Goal: Communication & Community: Connect with others

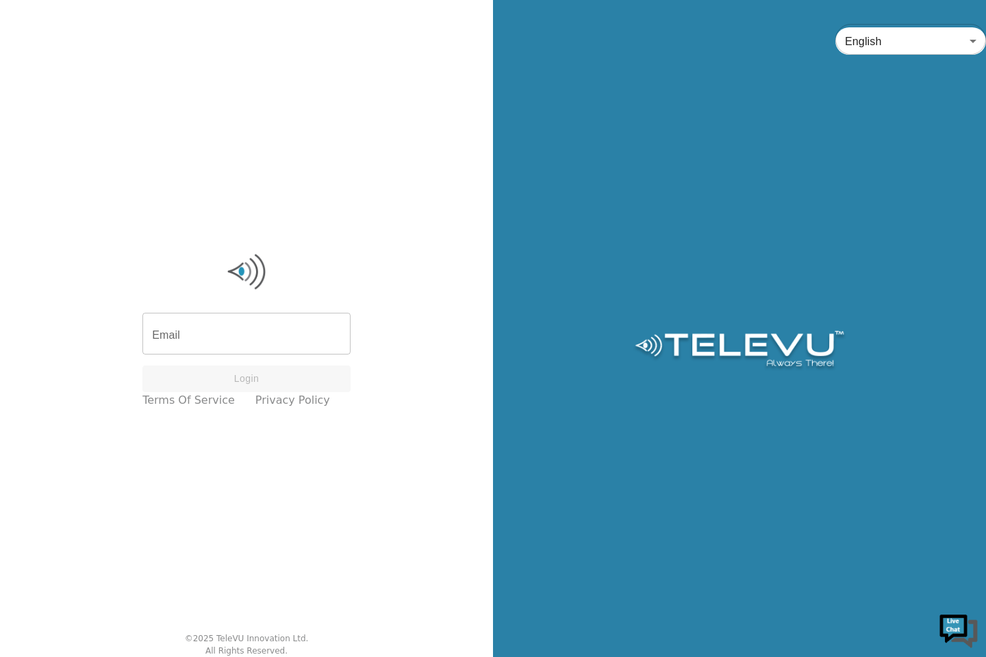
click at [336, 344] on input "Email" at bounding box center [246, 335] width 208 height 38
click at [273, 338] on input "Email" at bounding box center [246, 335] width 208 height 38
click at [272, 340] on input "Email" at bounding box center [246, 335] width 208 height 38
type input "[EMAIL_ADDRESS][DOMAIN_NAME]"
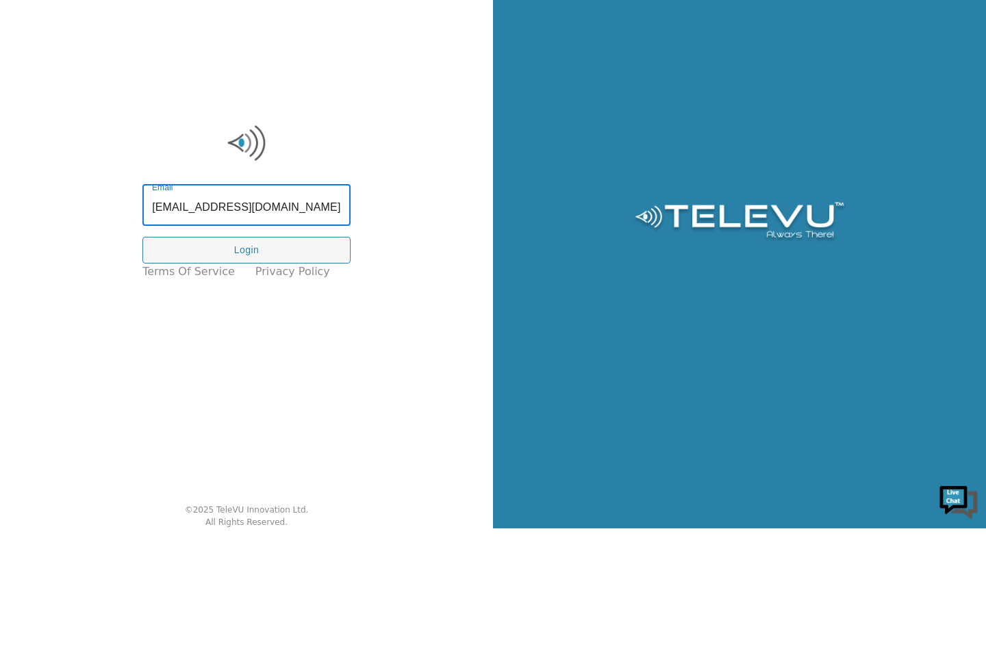
click at [287, 373] on button "Login" at bounding box center [246, 379] width 208 height 27
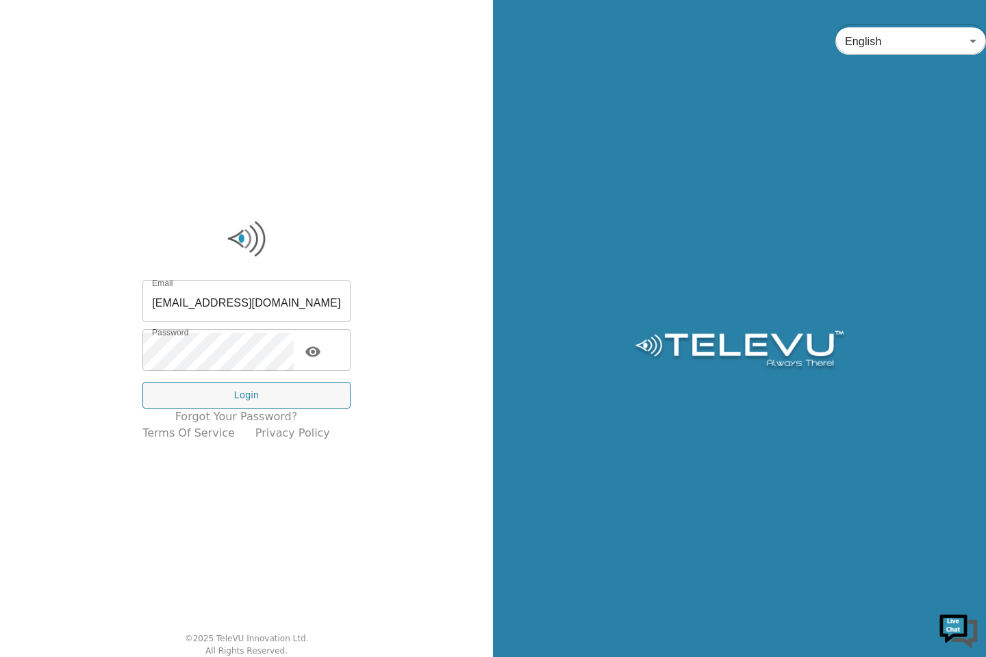
click at [303, 391] on button "Login" at bounding box center [246, 395] width 208 height 27
click at [281, 391] on button "Login" at bounding box center [246, 395] width 208 height 27
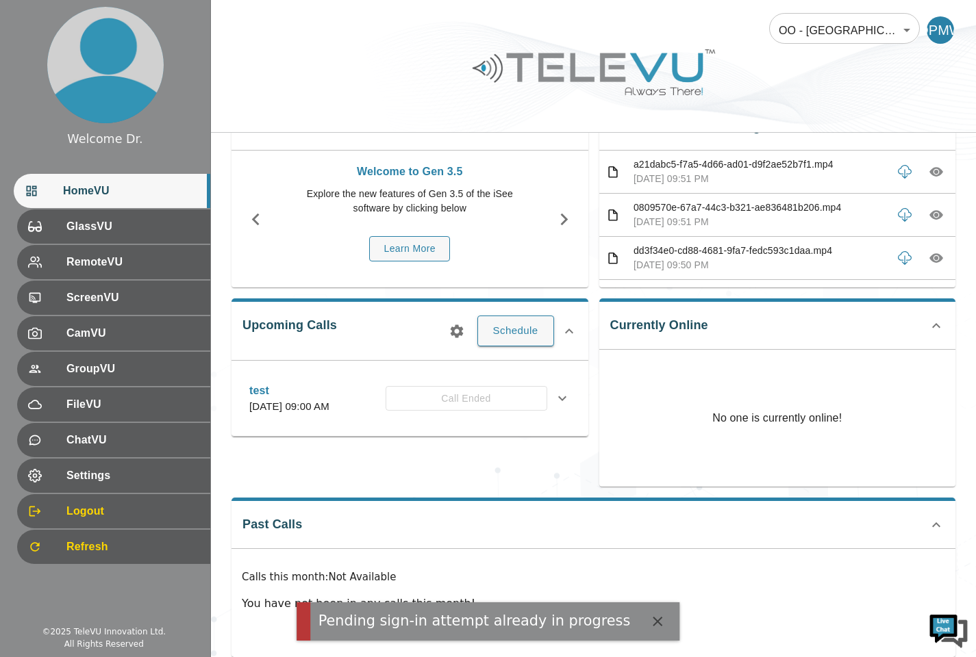
scroll to position [74, 0]
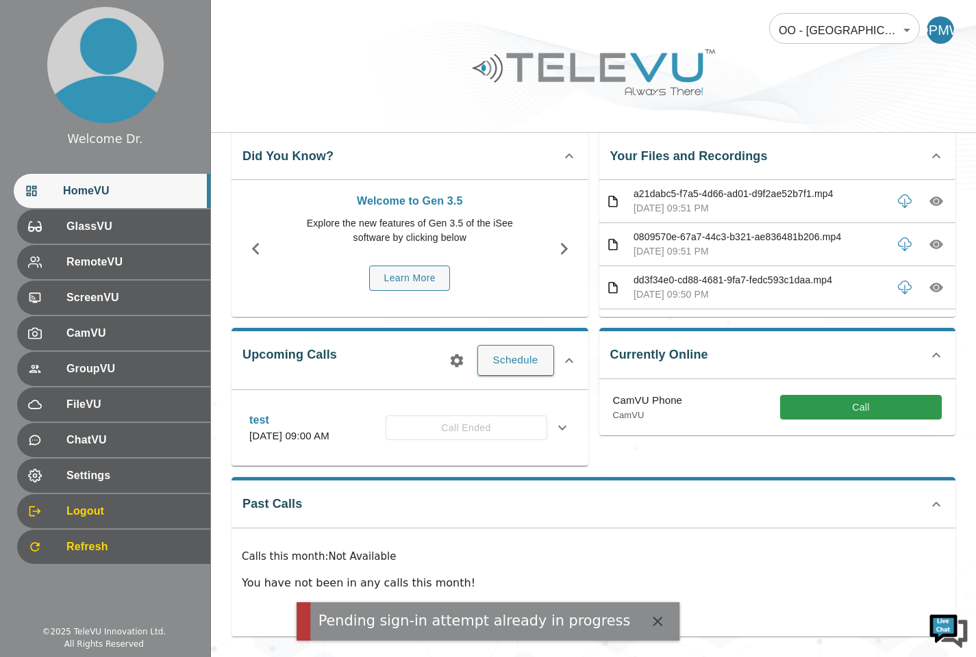
click at [562, 617] on div "Pending sign-in attempt already in progress" at bounding box center [474, 621] width 312 height 21
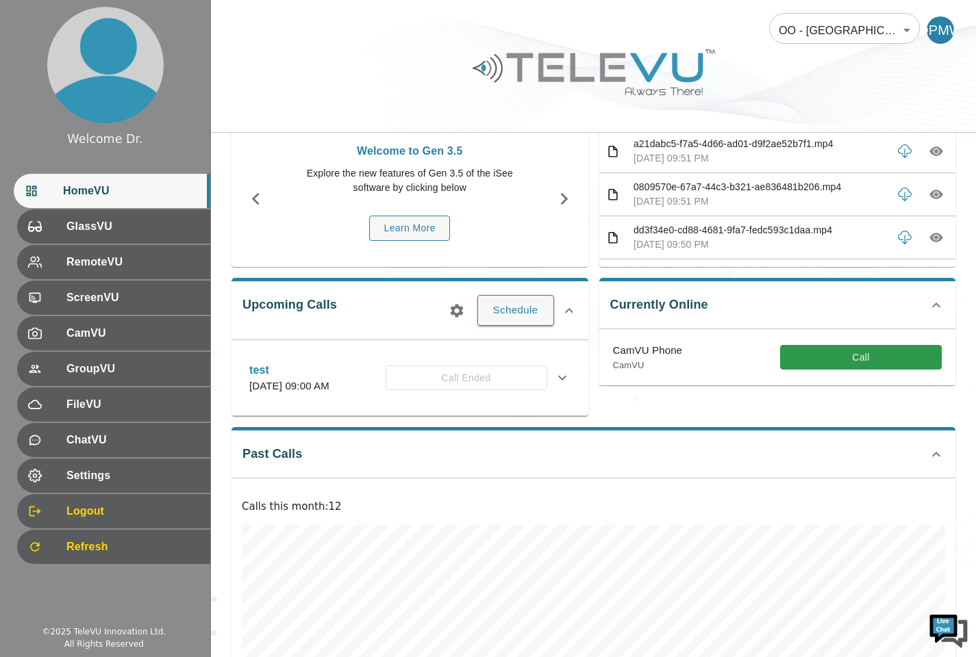
click at [841, 361] on button "Call" at bounding box center [861, 357] width 162 height 25
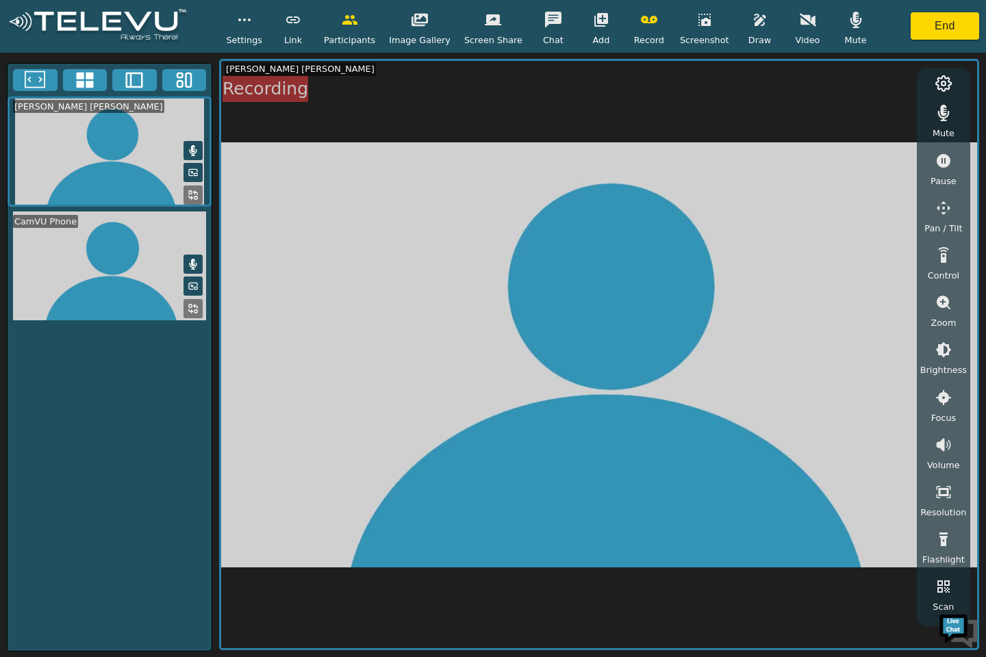
click at [120, 242] on video at bounding box center [110, 266] width 204 height 109
click at [131, 296] on video at bounding box center [110, 266] width 204 height 109
click at [88, 257] on video at bounding box center [110, 266] width 204 height 109
click at [101, 262] on video at bounding box center [110, 266] width 204 height 109
click at [189, 314] on icon at bounding box center [193, 310] width 11 height 11
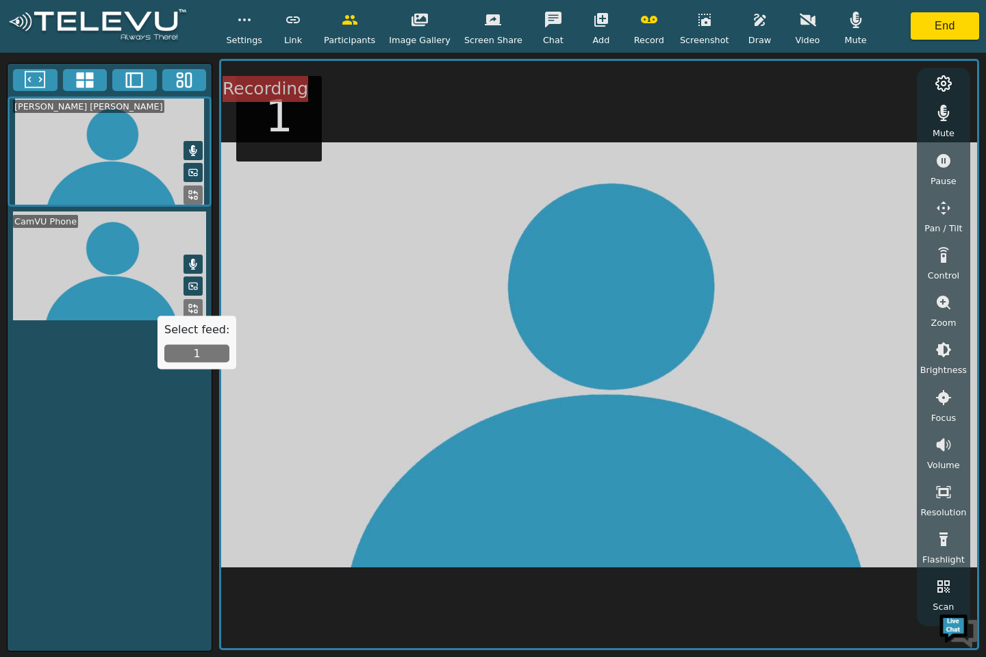
click at [207, 350] on button "1" at bounding box center [196, 354] width 65 height 18
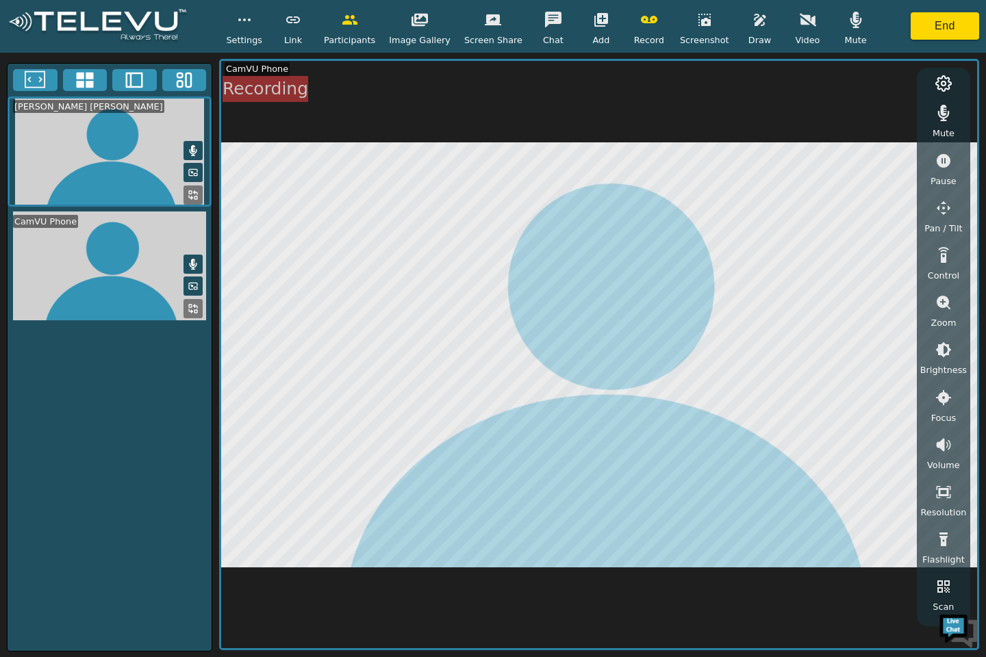
click at [155, 139] on video at bounding box center [110, 152] width 204 height 110
click at [943, 122] on button "button" at bounding box center [943, 112] width 34 height 27
click at [942, 107] on icon "button" at bounding box center [943, 113] width 16 height 13
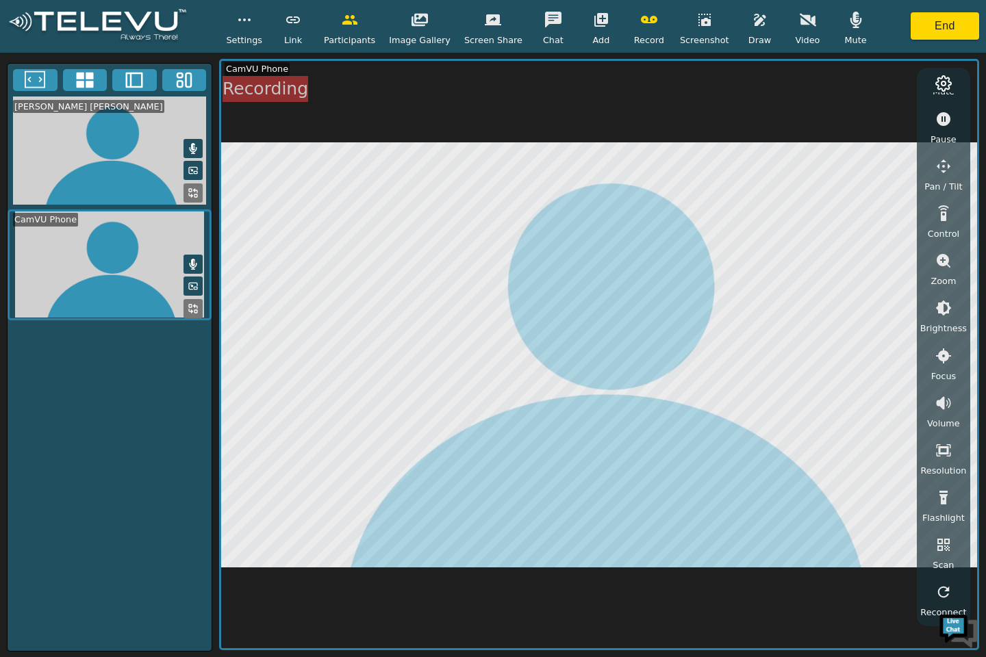
scroll to position [41, 0]
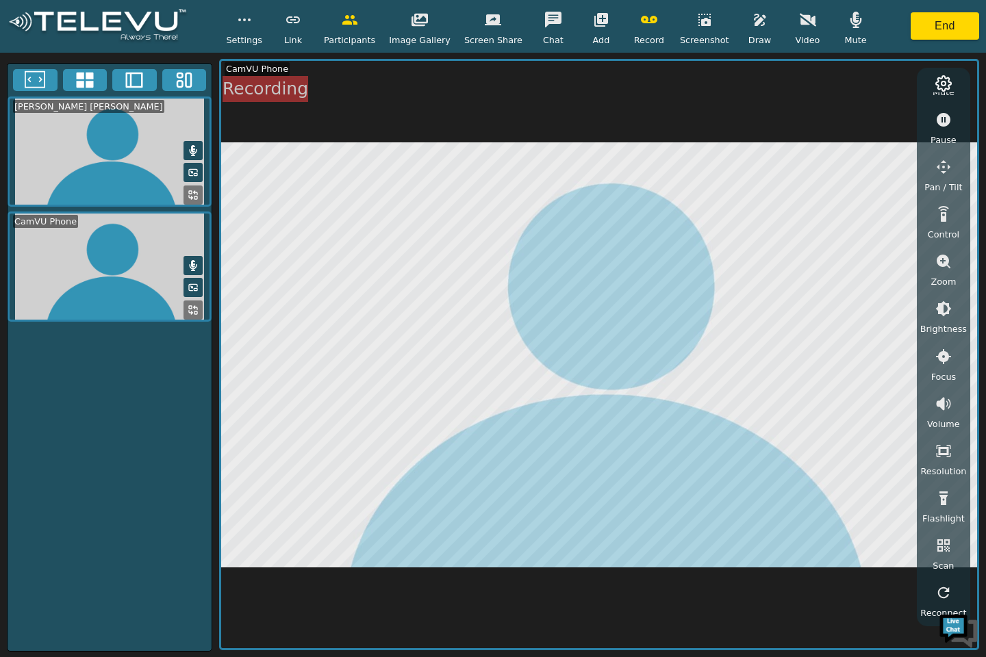
click at [950, 504] on icon "button" at bounding box center [943, 498] width 16 height 16
click at [959, 494] on div "Flashlight" at bounding box center [943, 505] width 42 height 40
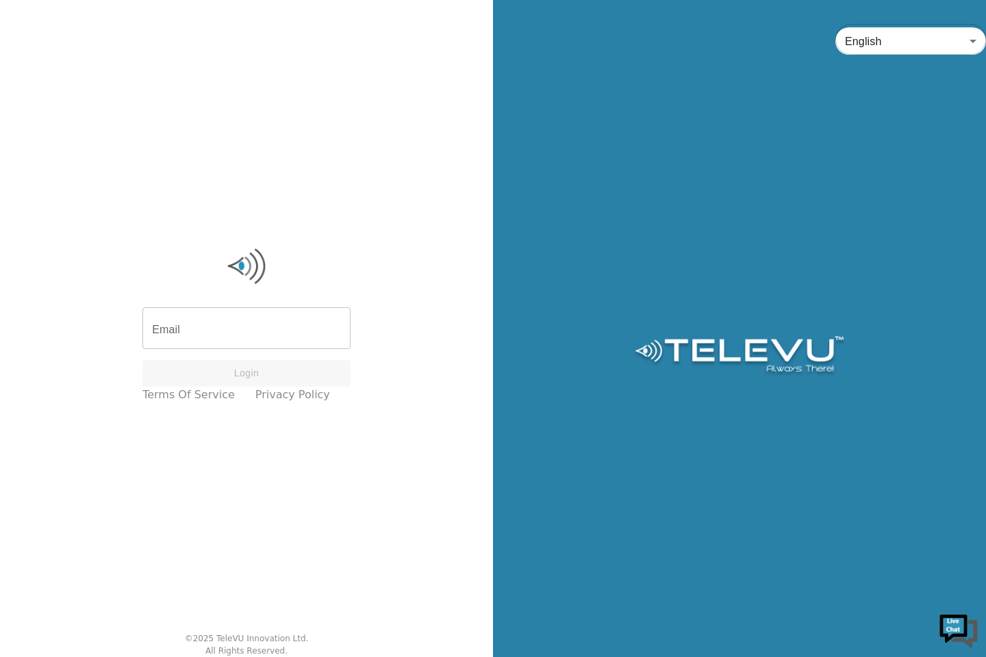
click at [253, 346] on input "Email" at bounding box center [246, 330] width 208 height 38
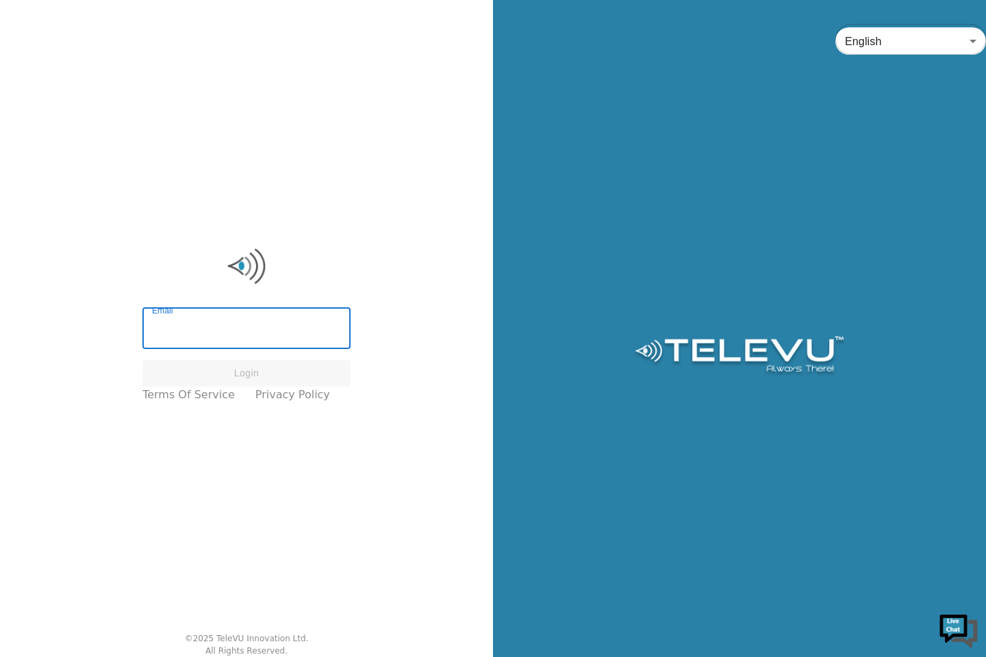
click at [303, 332] on input "Email" at bounding box center [246, 330] width 208 height 38
type input "[EMAIL_ADDRESS][DOMAIN_NAME]"
click at [293, 366] on button "Login" at bounding box center [246, 373] width 208 height 27
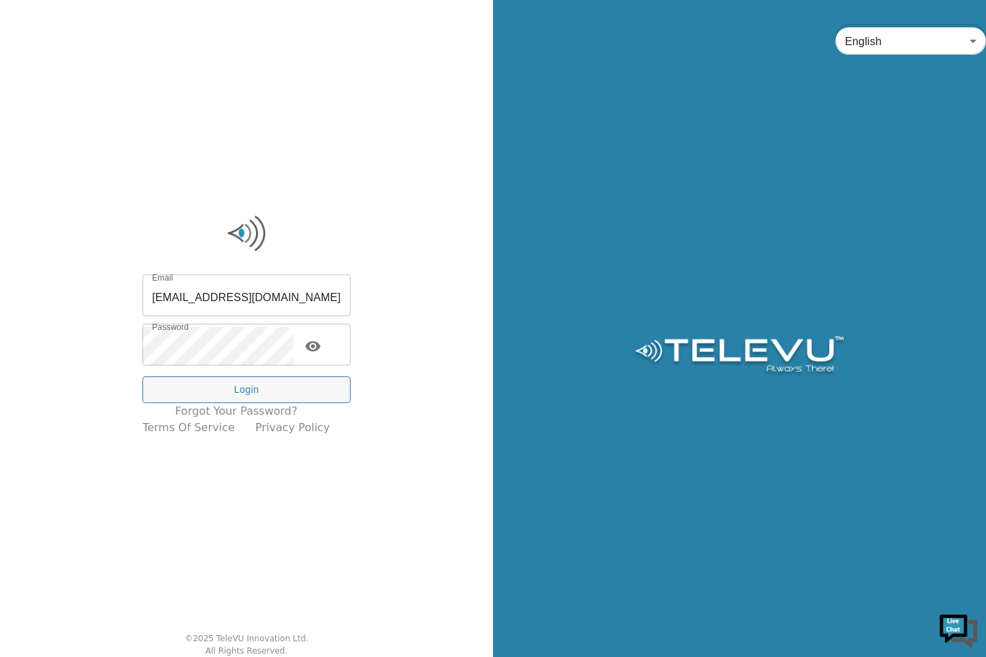
click at [298, 392] on button "Login" at bounding box center [246, 390] width 208 height 27
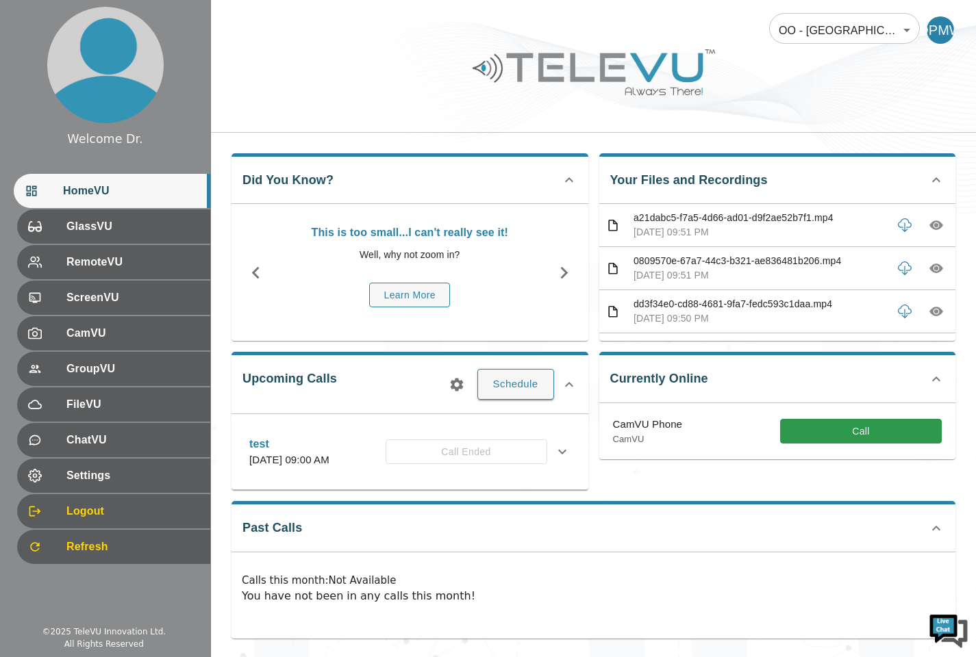
click at [856, 432] on button "Call" at bounding box center [861, 431] width 162 height 25
